Goal: Use online tool/utility: Use online tool/utility

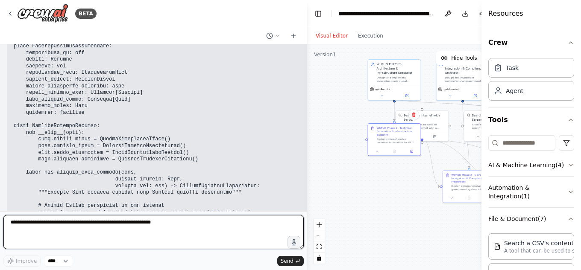
scroll to position [96758, 0]
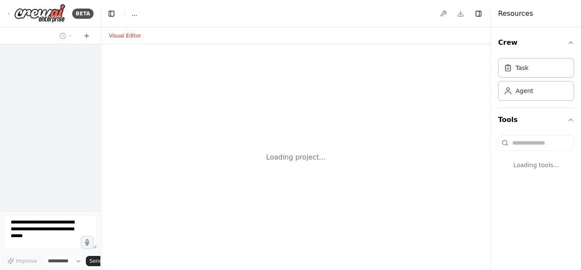
select select "****"
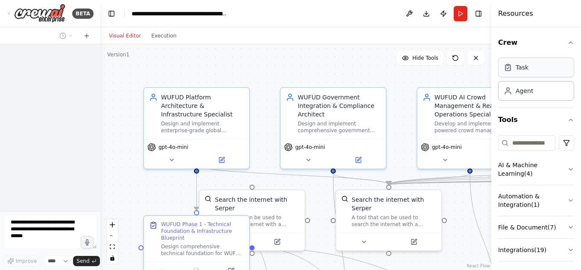
click at [520, 72] on div "Task" at bounding box center [536, 68] width 76 height 20
click at [525, 71] on div "Task" at bounding box center [522, 67] width 13 height 9
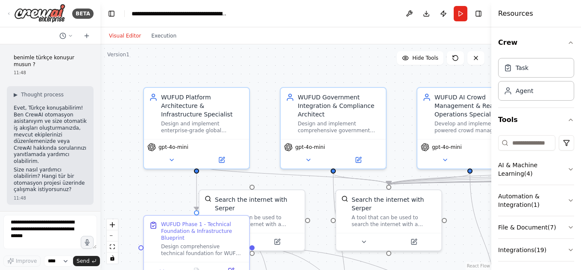
scroll to position [126740, 0]
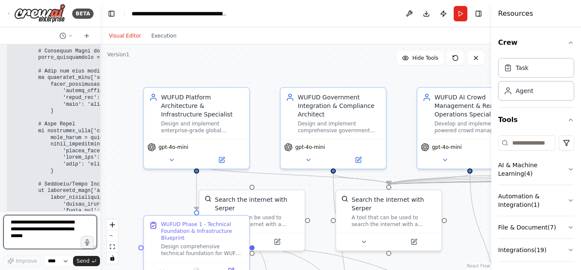
click at [47, 229] on textarea at bounding box center [50, 232] width 94 height 34
click at [48, 237] on textarea at bounding box center [50, 232] width 94 height 34
type textarea "*"
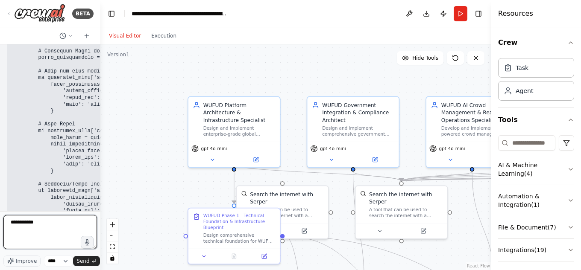
type textarea "**********"
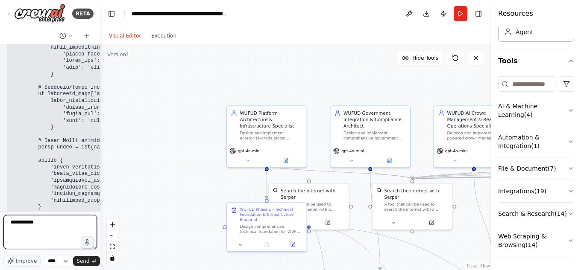
scroll to position [126844, 0]
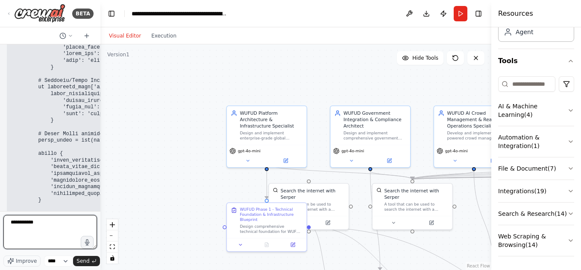
drag, startPoint x: 38, startPoint y: 225, endPoint x: 0, endPoint y: 221, distance: 38.6
click at [0, 221] on div "BETA benimle türkçe konuşur musun ? 11:48 ▶ Thought process Evet, Türkçe konuşa…" at bounding box center [50, 135] width 100 height 270
type textarea "*"
type textarea "**********"
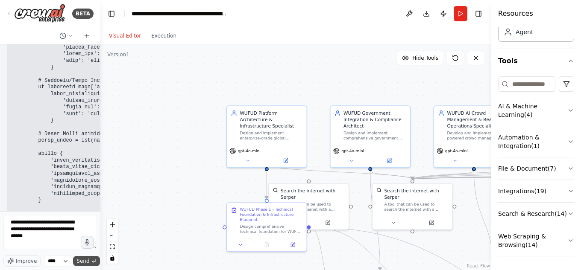
click at [80, 261] on span "Send" at bounding box center [82, 261] width 13 height 7
click at [275, 37] on div "Visual Editor Execution Version 1 Hide Tools .deletable-edge-delete-btn { width…" at bounding box center [295, 148] width 391 height 243
click at [434, 106] on div "WUFUD AI Crowd Management & Real-Time Operations Specialist Develop and impleme…" at bounding box center [473, 125] width 79 height 39
click at [155, 37] on button "Execution" at bounding box center [163, 36] width 35 height 10
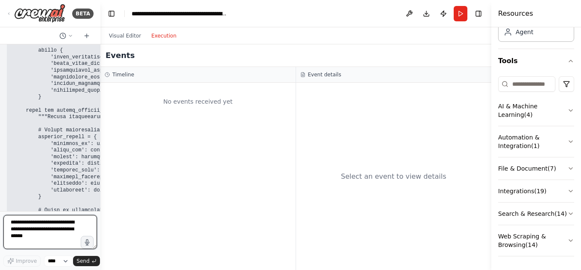
scroll to position [0, 0]
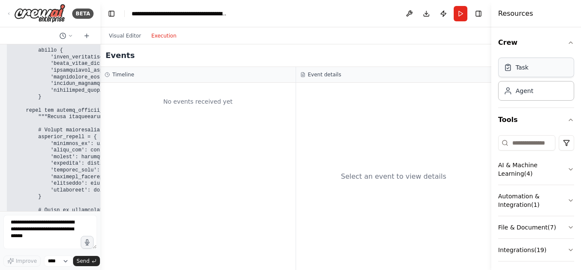
click at [531, 68] on div "Task" at bounding box center [536, 68] width 76 height 20
